Goal: Find specific page/section: Find specific page/section

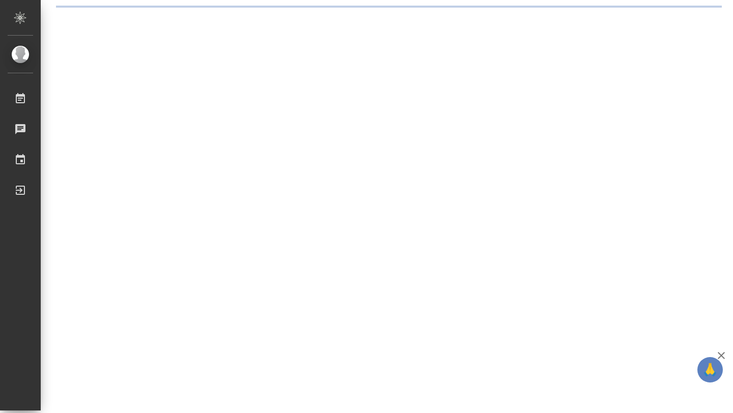
click at [20, 100] on div "Работы" at bounding box center [7, 98] width 25 height 15
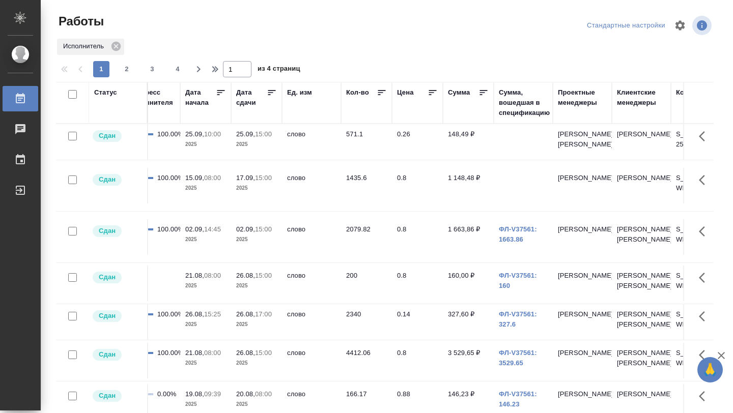
scroll to position [0, 578]
click at [272, 95] on icon at bounding box center [274, 92] width 8 height 5
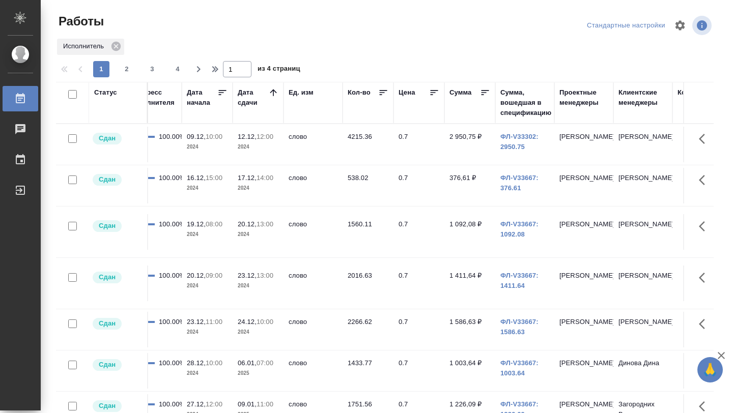
click at [272, 95] on icon at bounding box center [273, 93] width 10 height 10
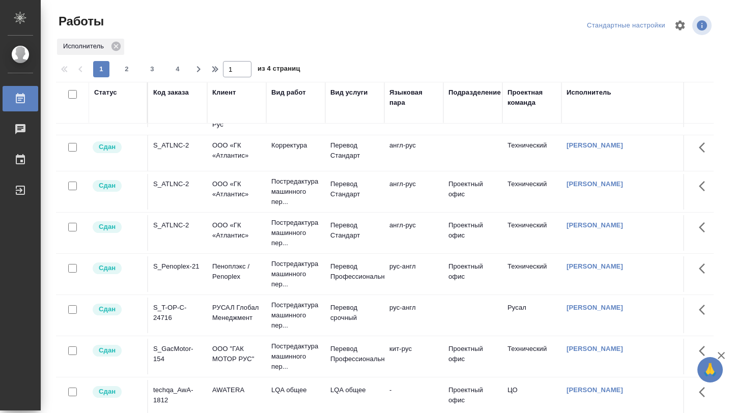
scroll to position [0, 0]
